Goal: Task Accomplishment & Management: Use online tool/utility

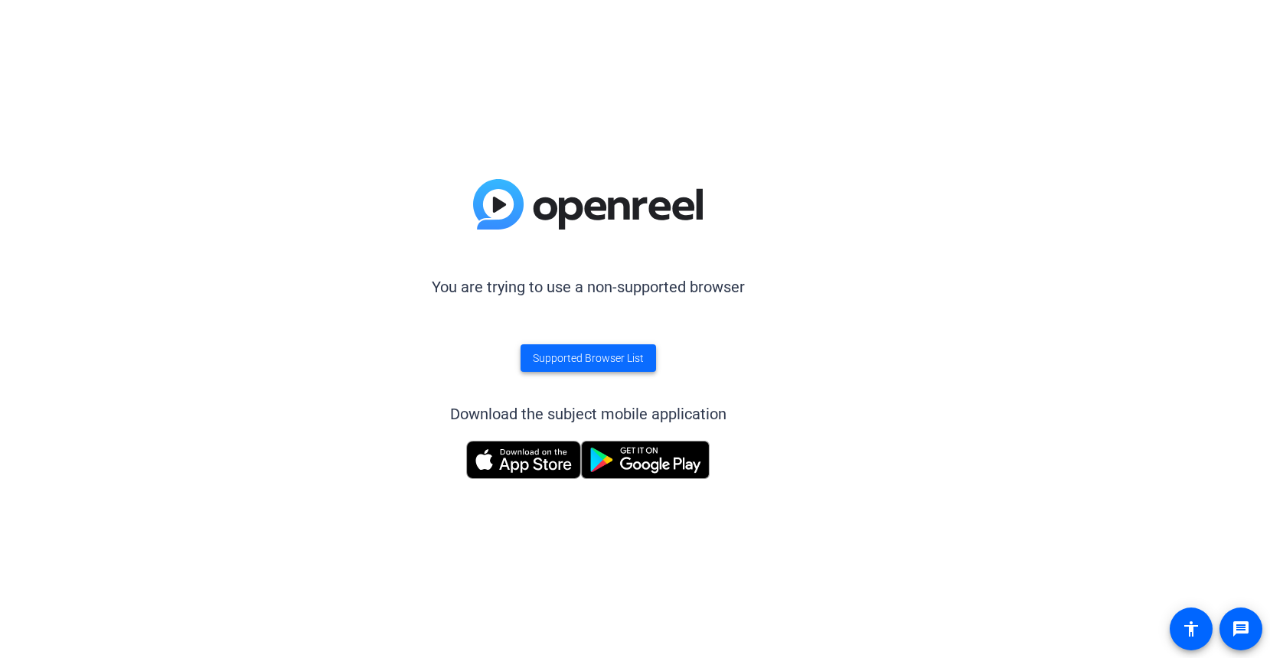
click at [592, 364] on span "Supported Browser List" at bounding box center [588, 359] width 111 height 16
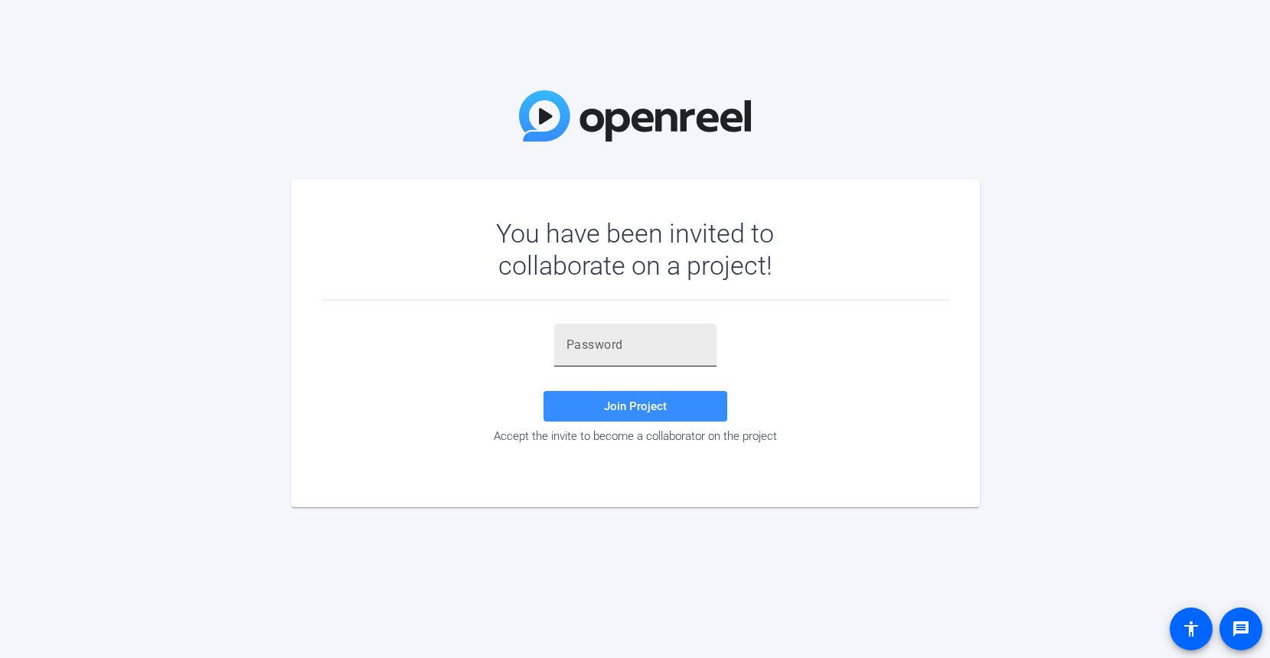
click at [648, 346] on input "text" at bounding box center [635, 345] width 138 height 18
paste input "xwHiPS"
type input "xwHiPS"
click at [657, 407] on span "Join Project" at bounding box center [635, 407] width 63 height 14
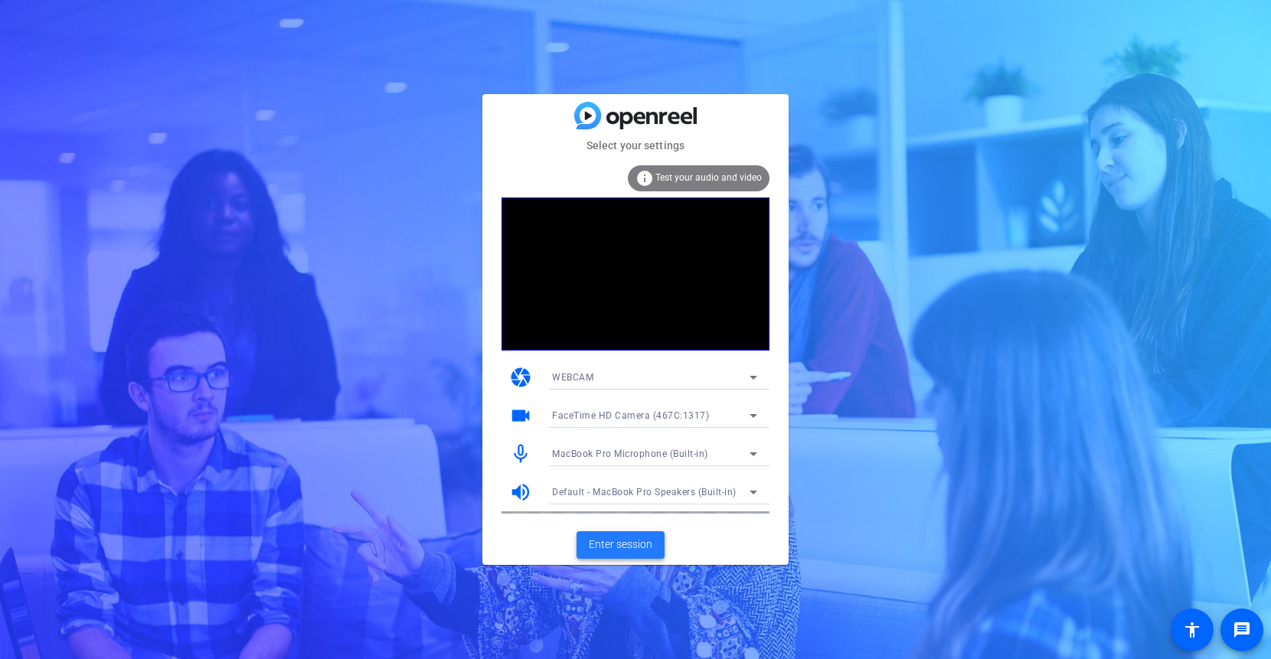
click at [638, 541] on span "Enter session" at bounding box center [621, 545] width 64 height 16
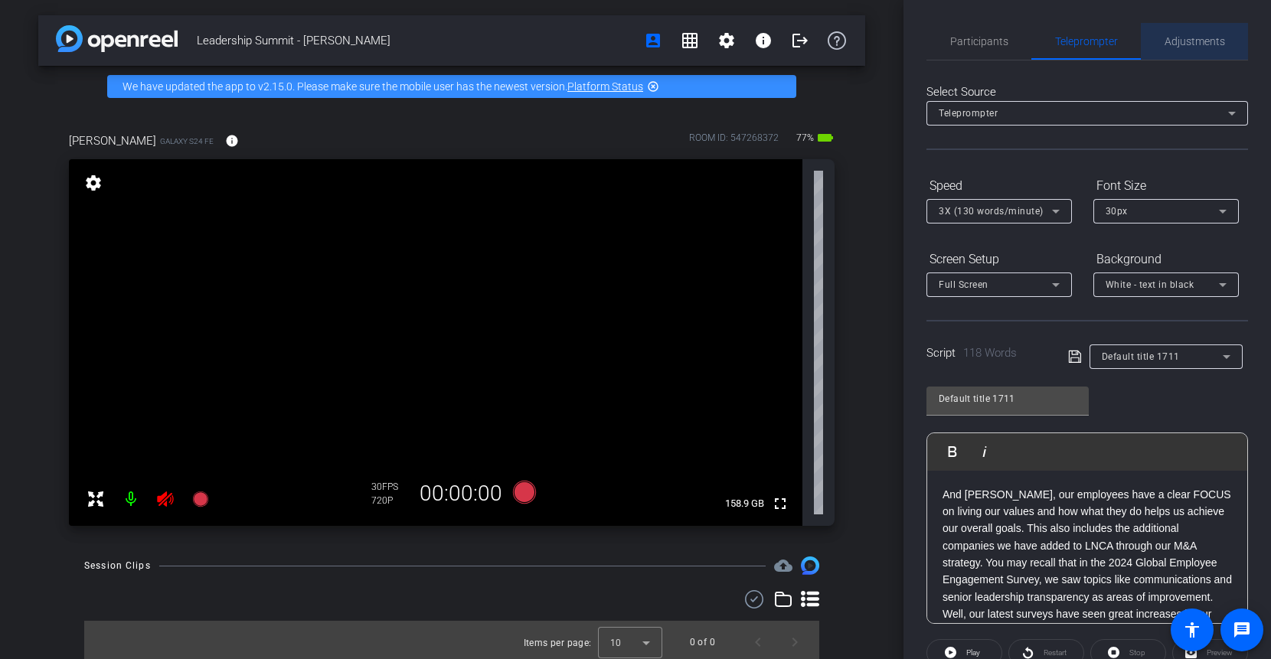
click at [1196, 45] on span "Adjustments" at bounding box center [1194, 41] width 60 height 11
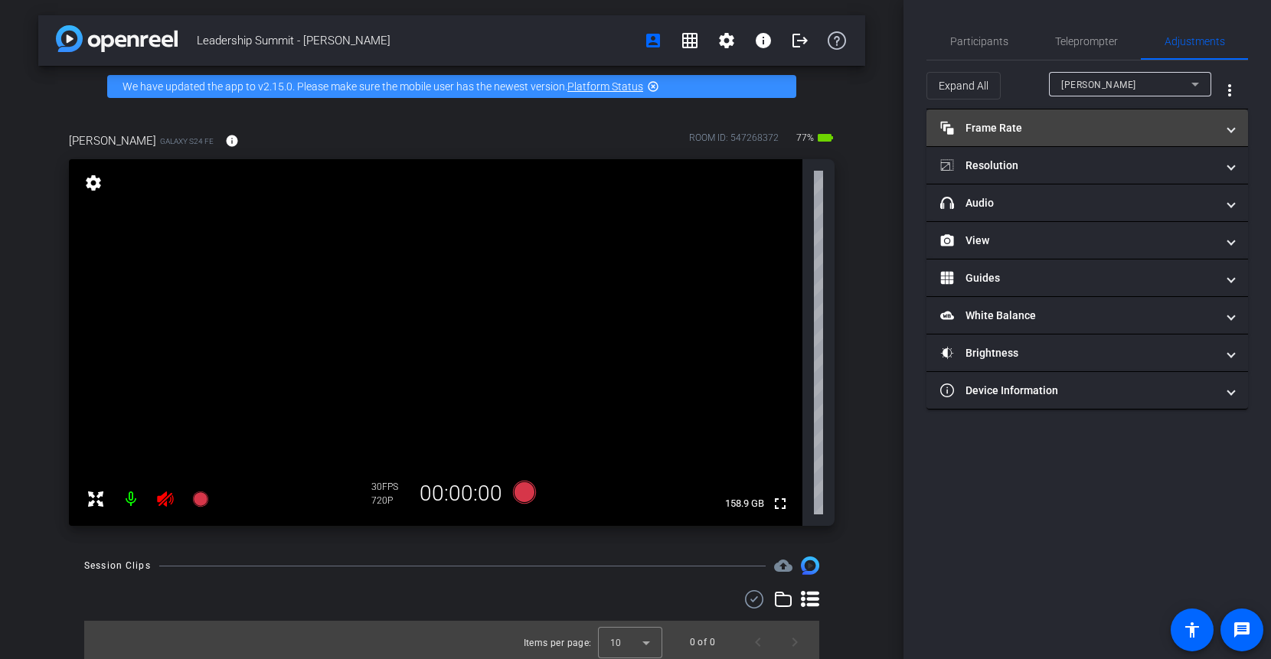
click at [1231, 129] on span at bounding box center [1231, 128] width 6 height 16
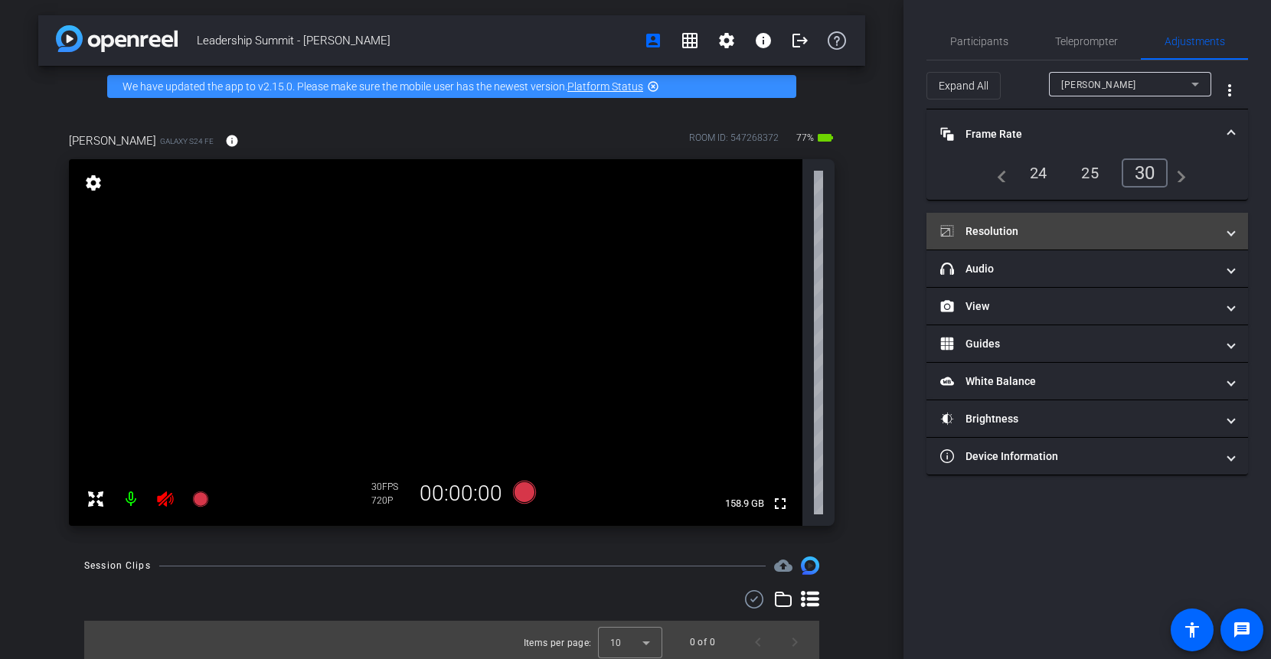
click at [1228, 227] on span at bounding box center [1231, 231] width 6 height 16
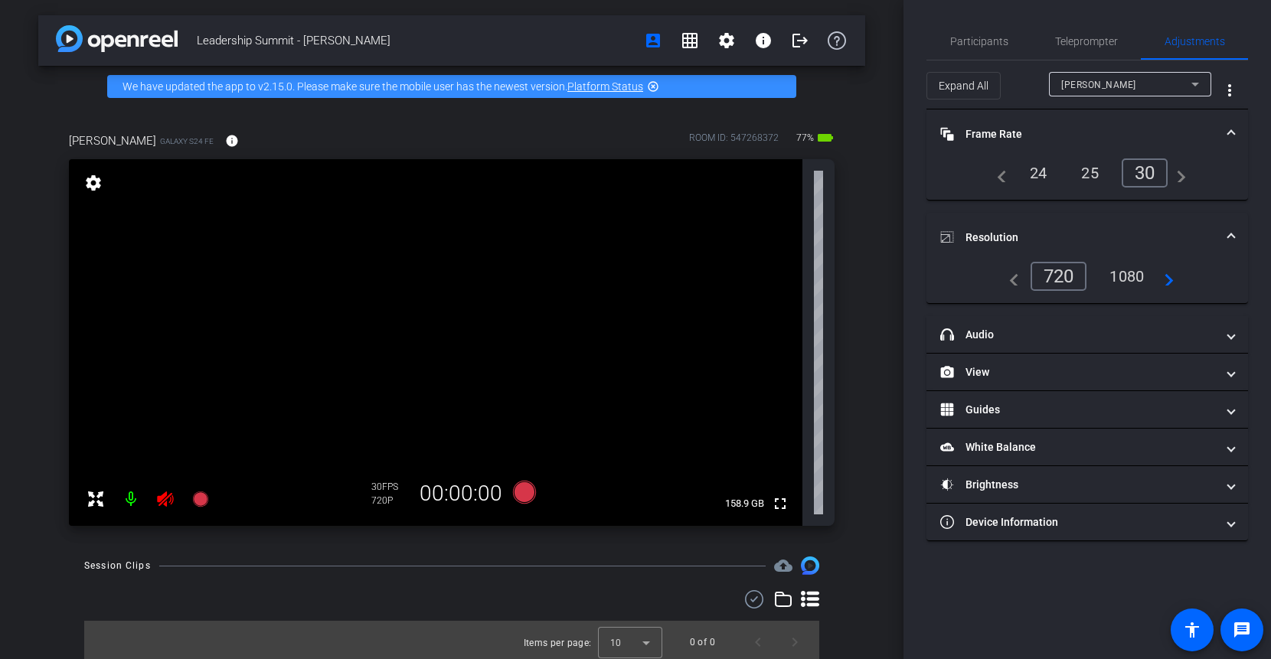
click at [1170, 276] on mat-icon "navigate_next" at bounding box center [1164, 276] width 18 height 18
click at [1133, 283] on div "1080" at bounding box center [1126, 276] width 57 height 26
click at [1170, 279] on mat-icon "navigate_next" at bounding box center [1165, 276] width 18 height 18
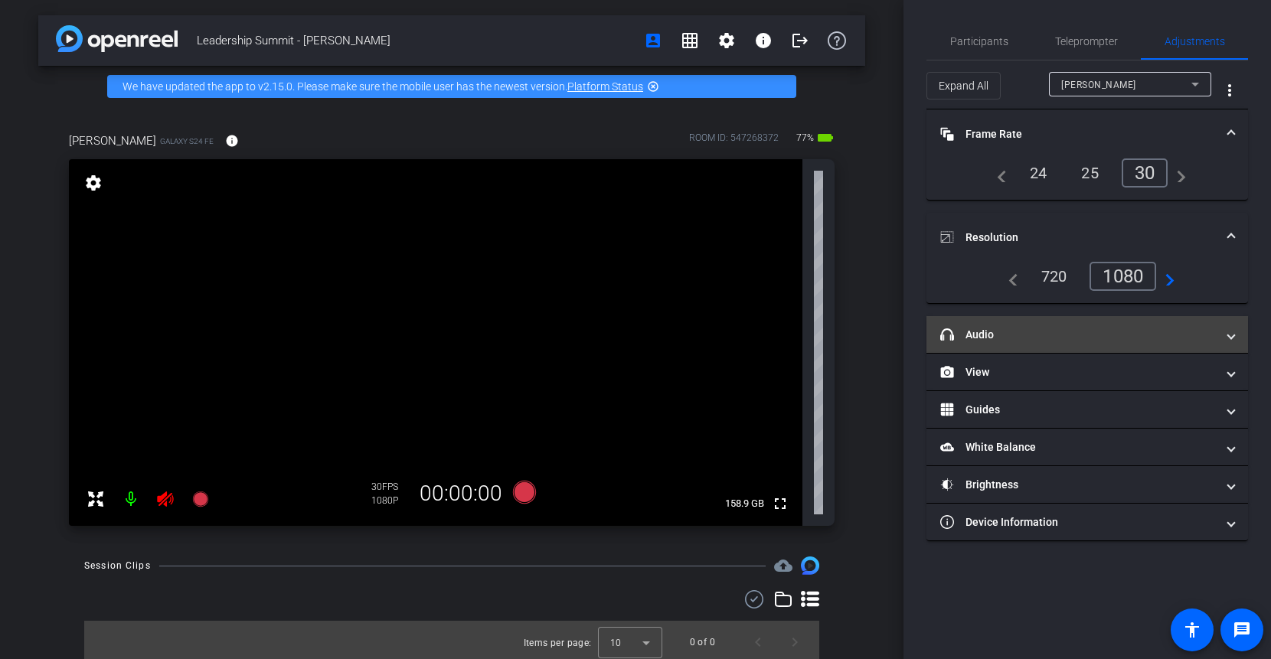
click at [1227, 333] on span "headphone icon Audio" at bounding box center [1084, 335] width 288 height 16
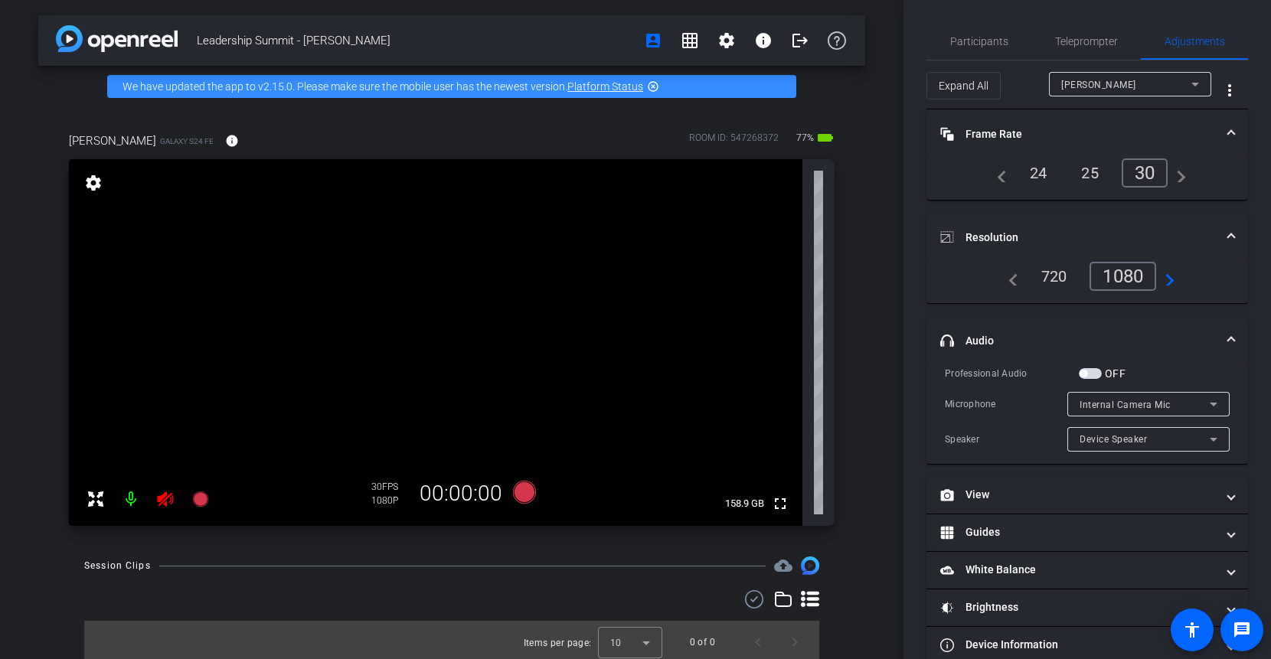
scroll to position [28, 0]
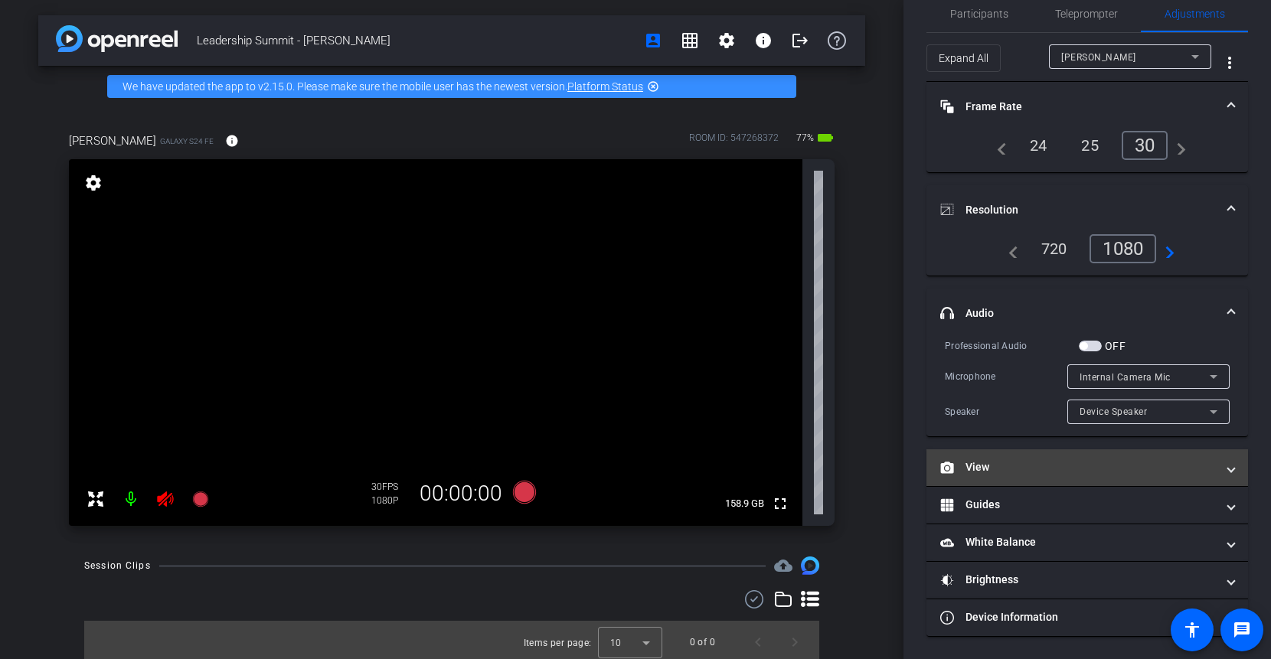
click at [1232, 464] on span at bounding box center [1231, 467] width 6 height 16
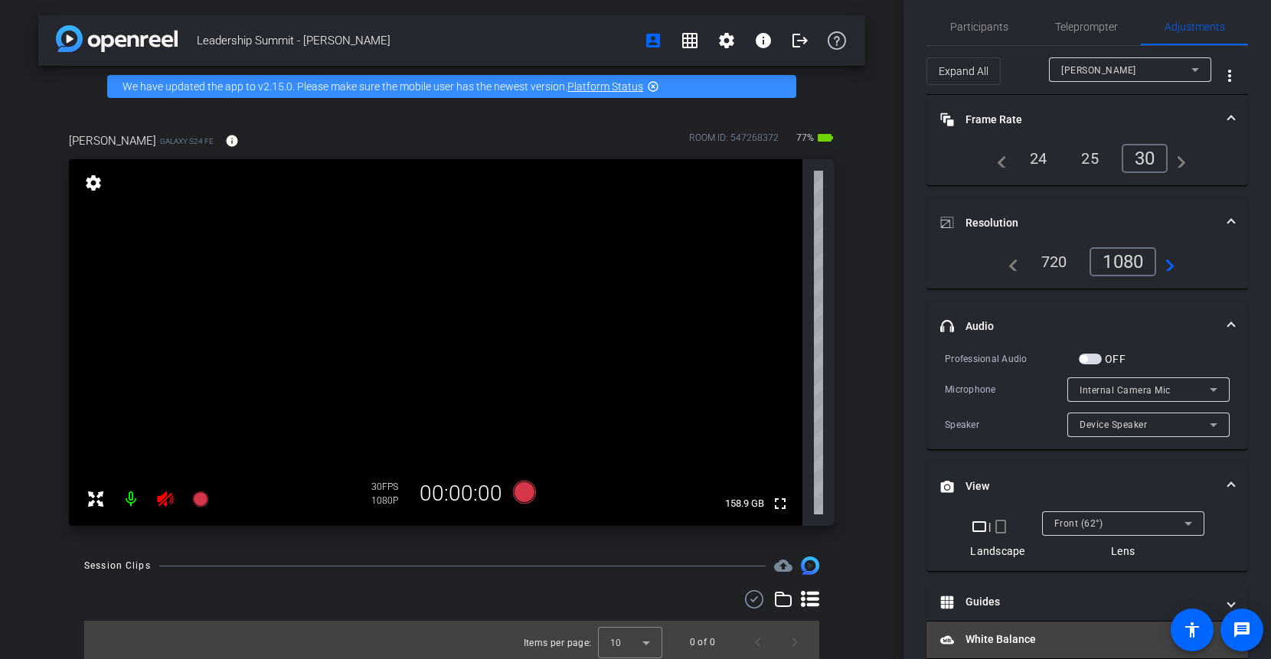
scroll to position [0, 0]
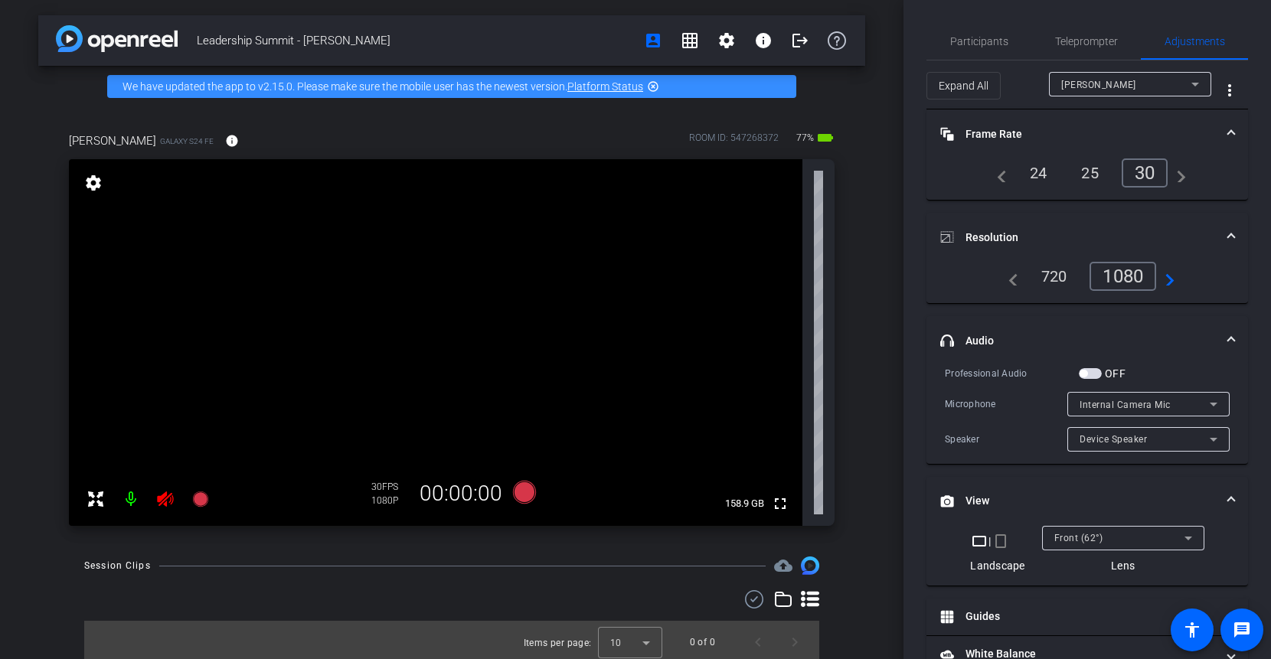
click at [1229, 233] on span at bounding box center [1231, 238] width 6 height 16
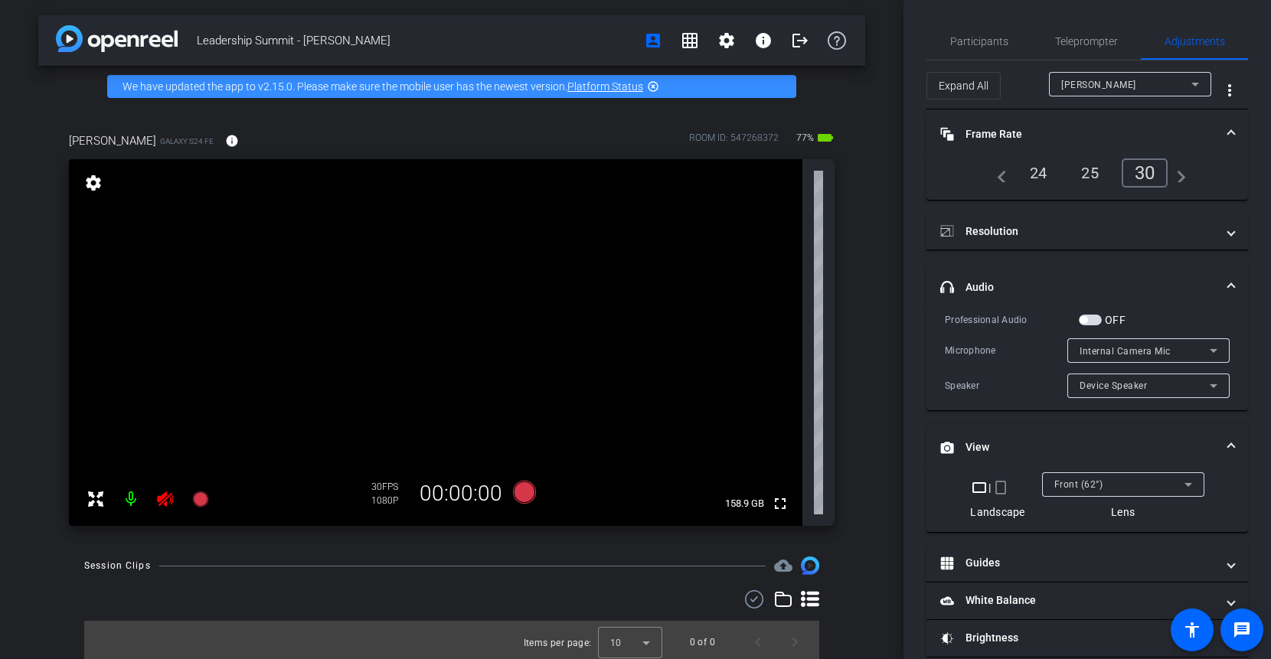
click at [1226, 131] on span "Frame Rate Frame Rate" at bounding box center [1084, 134] width 288 height 16
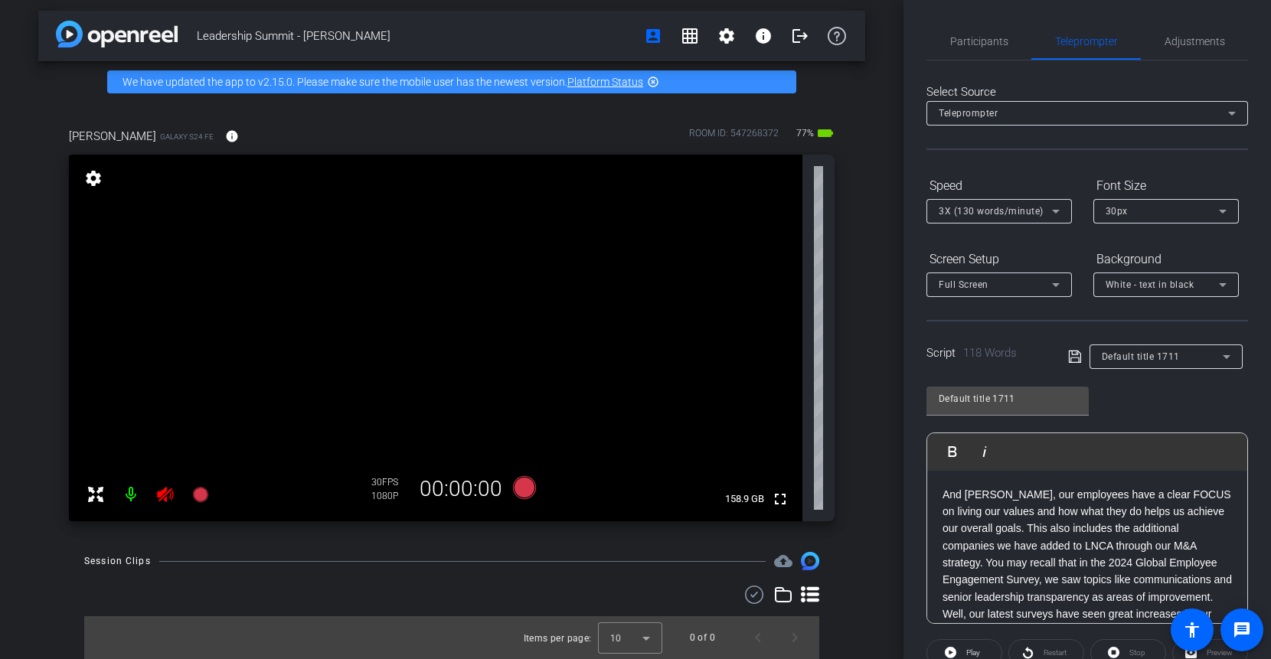
click at [168, 491] on icon at bounding box center [165, 494] width 16 height 15
click at [165, 495] on mat-icon at bounding box center [165, 494] width 31 height 31
click at [158, 503] on mat-icon at bounding box center [165, 494] width 31 height 31
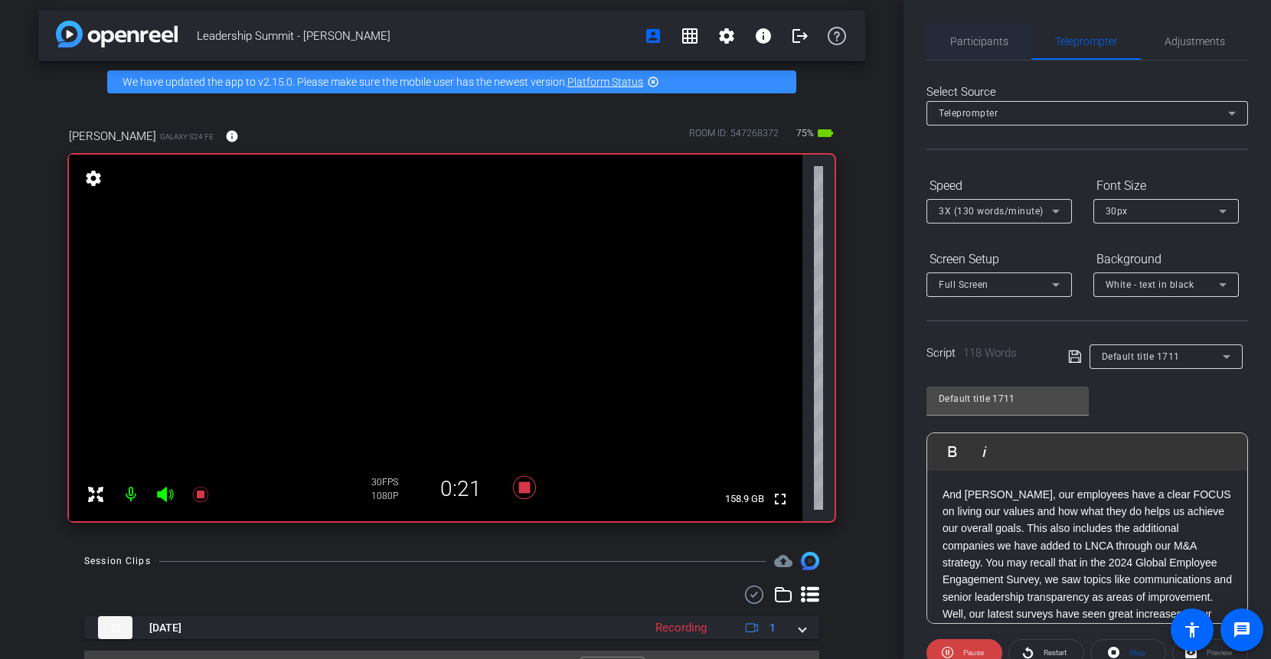
click at [1000, 47] on span "Participants" at bounding box center [979, 41] width 58 height 11
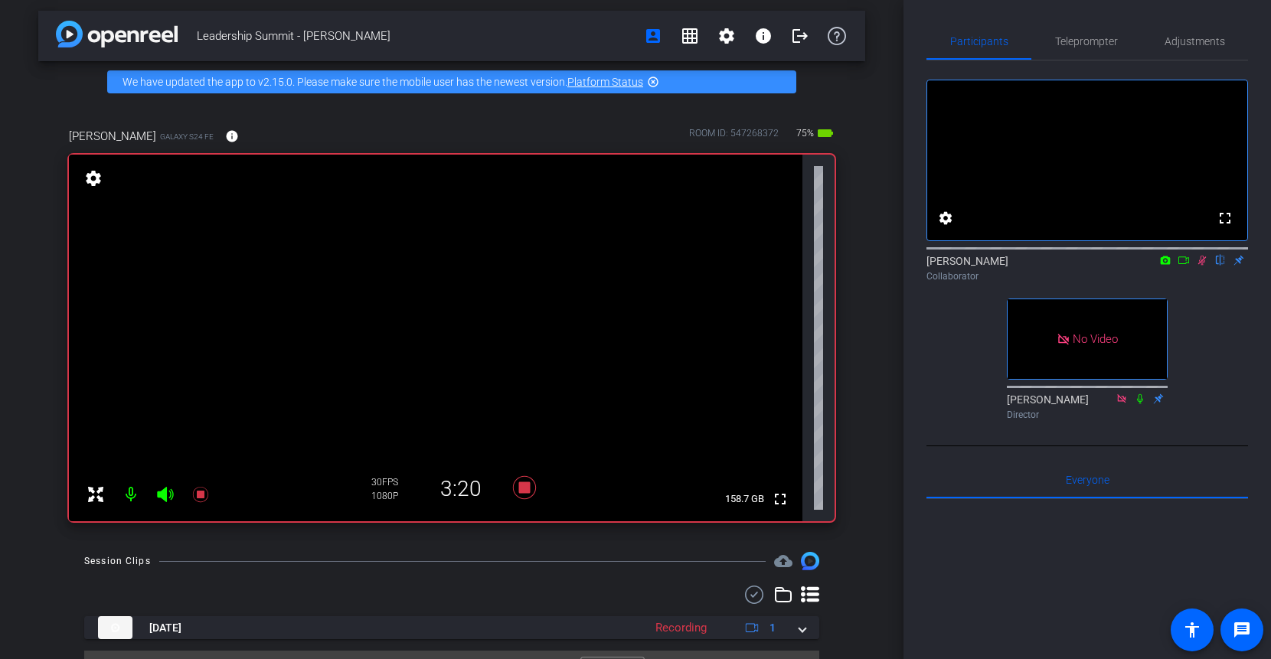
click at [1202, 266] on icon at bounding box center [1202, 261] width 8 height 10
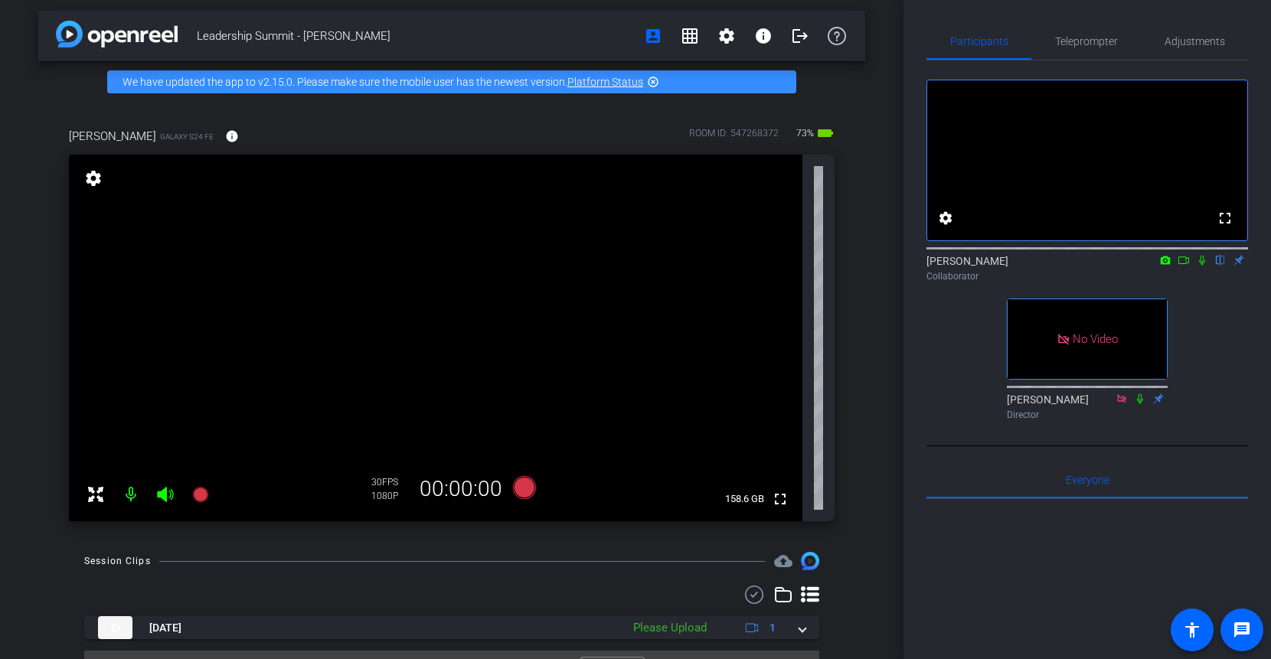
click at [1201, 266] on icon at bounding box center [1202, 261] width 6 height 10
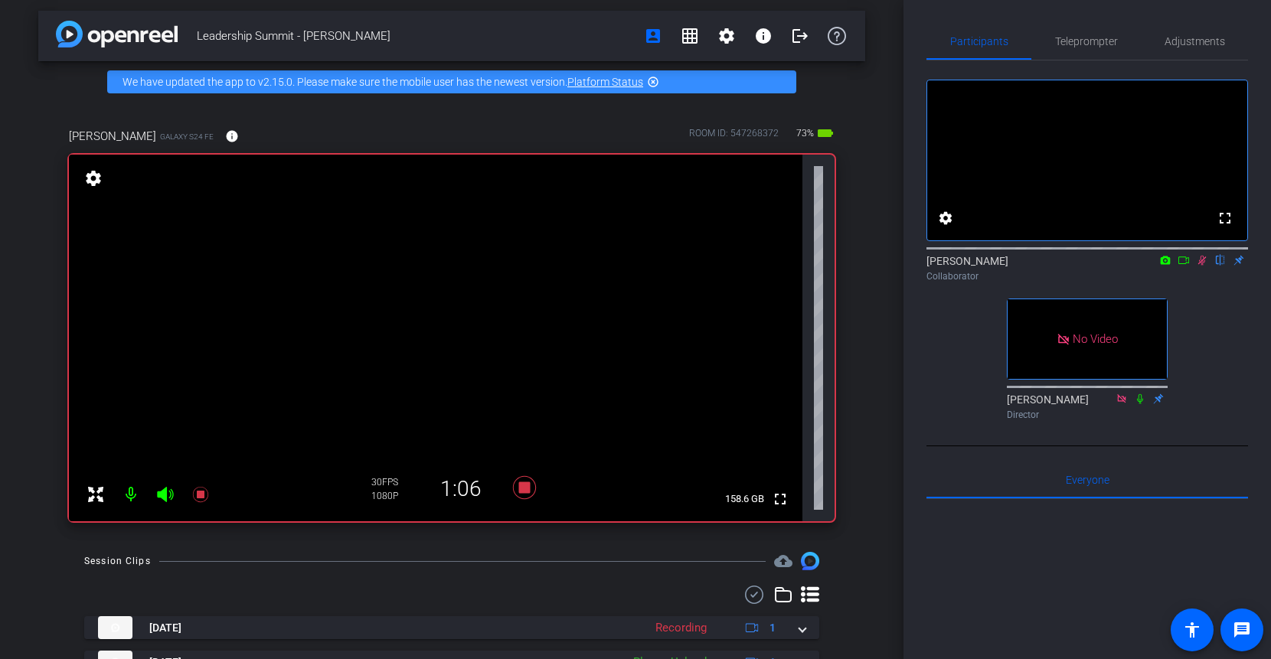
click at [1202, 266] on icon at bounding box center [1202, 260] width 12 height 11
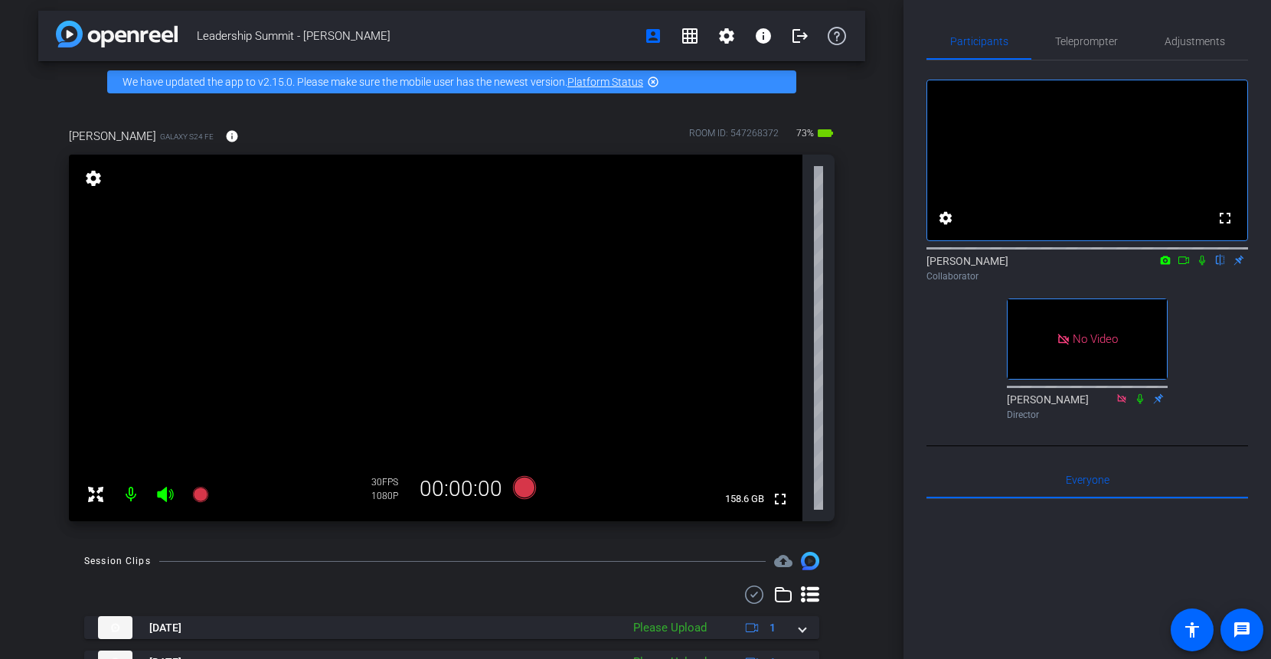
click at [1202, 266] on icon at bounding box center [1202, 260] width 12 height 11
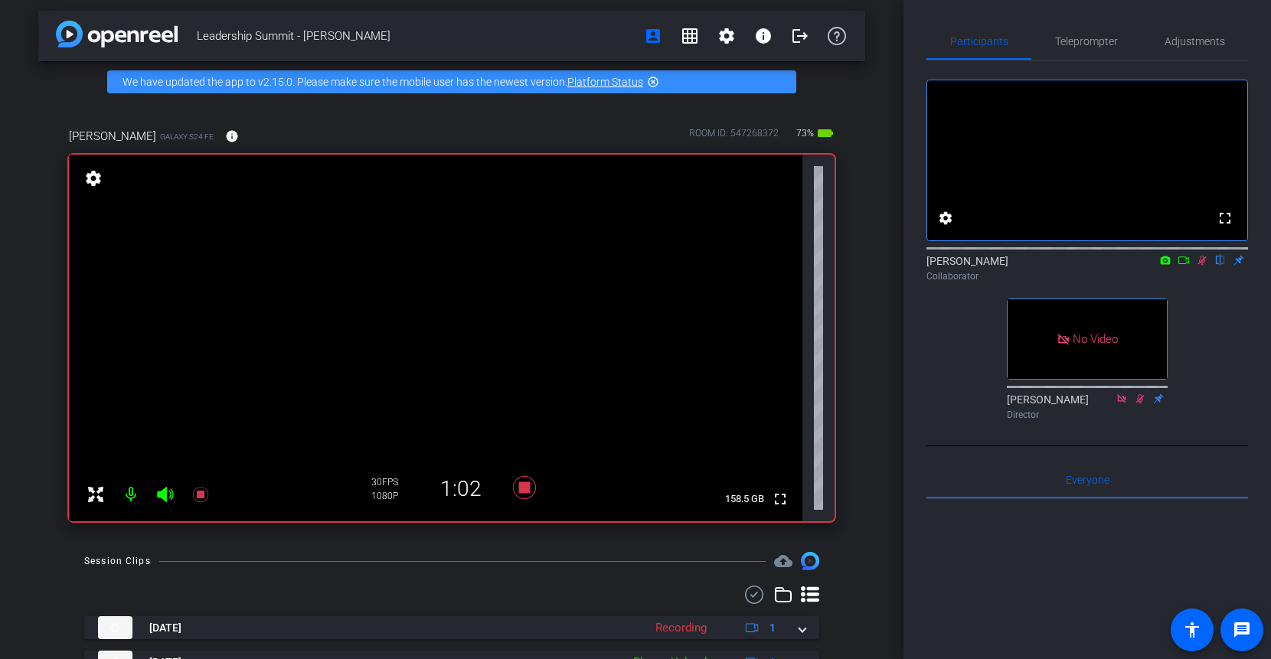
click at [1199, 266] on icon at bounding box center [1202, 261] width 8 height 10
click at [1205, 266] on icon at bounding box center [1202, 260] width 12 height 11
click at [1200, 266] on icon at bounding box center [1202, 260] width 12 height 11
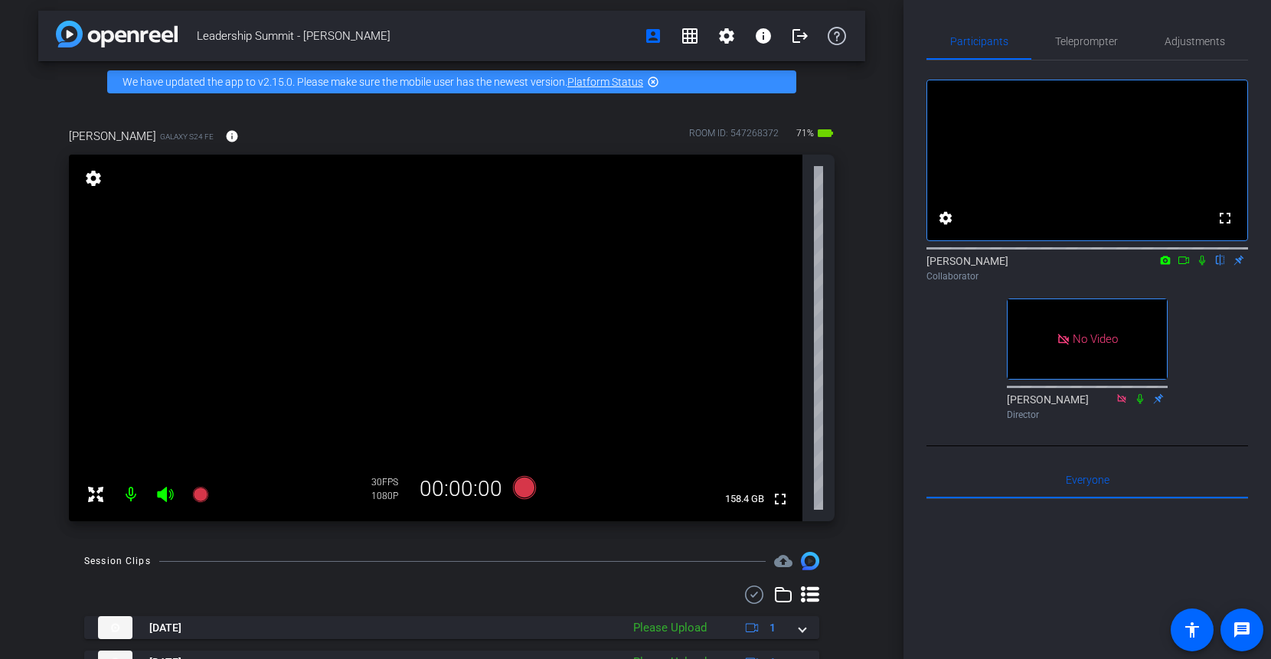
click at [1203, 266] on icon at bounding box center [1202, 260] width 12 height 11
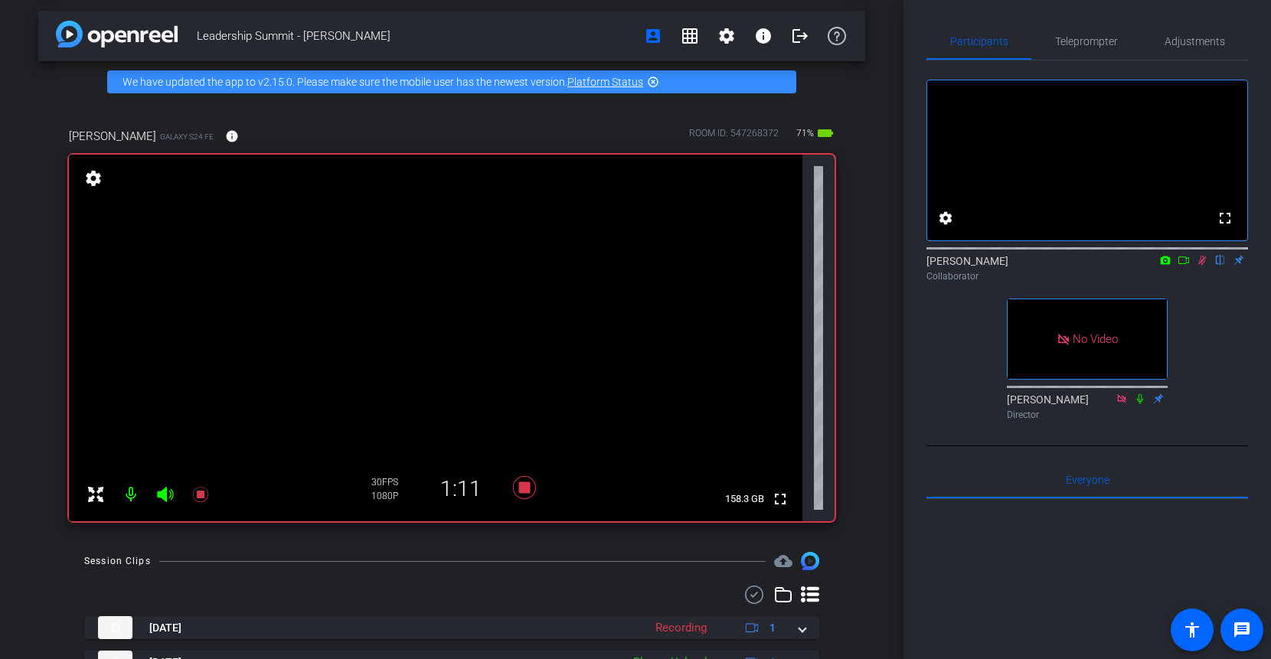
click at [1202, 266] on icon at bounding box center [1202, 261] width 8 height 10
click at [1203, 266] on icon at bounding box center [1202, 260] width 12 height 11
click at [1200, 266] on icon at bounding box center [1202, 260] width 12 height 11
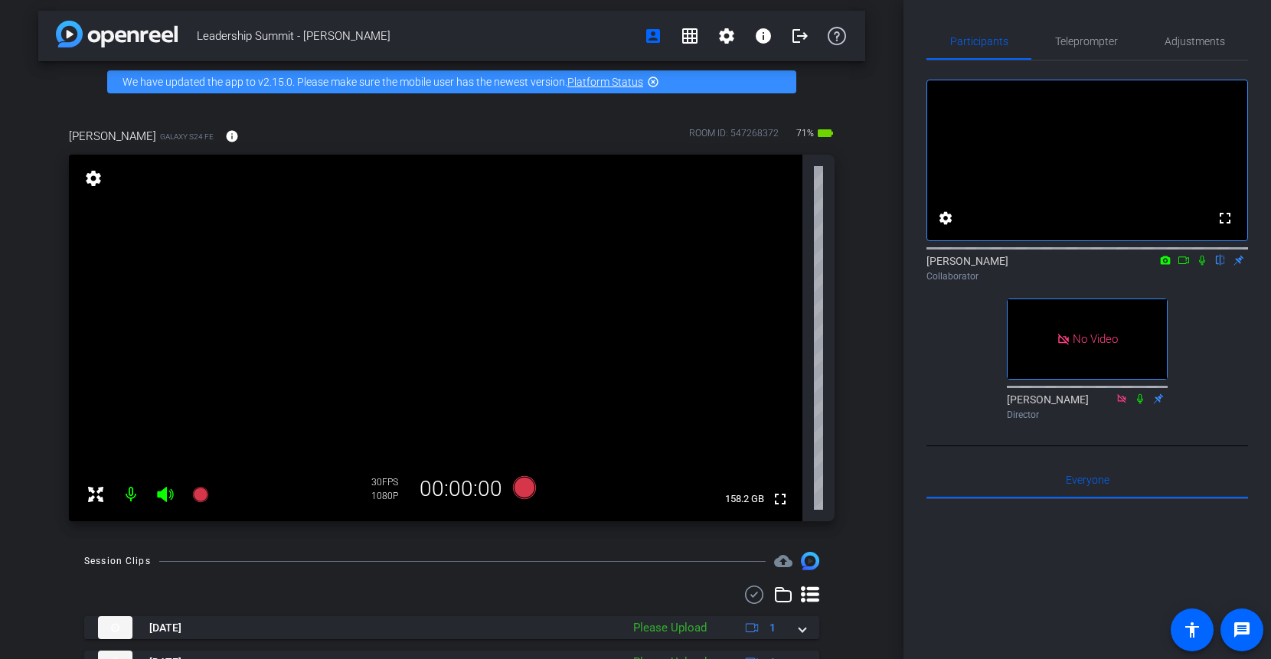
click at [1202, 266] on icon at bounding box center [1202, 260] width 12 height 11
click at [1205, 266] on icon at bounding box center [1202, 260] width 12 height 11
click at [1199, 266] on icon at bounding box center [1202, 260] width 12 height 11
click at [1204, 266] on icon at bounding box center [1202, 261] width 8 height 10
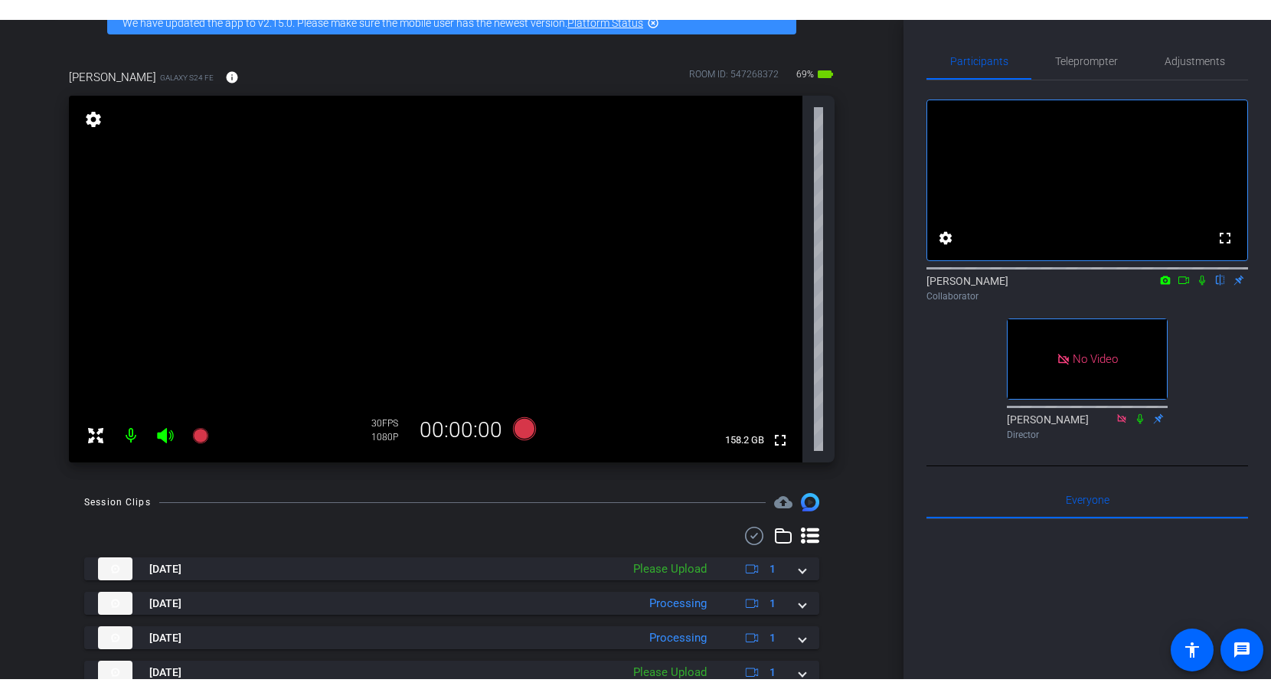
scroll to position [80, 0]
